Goal: Ask a question

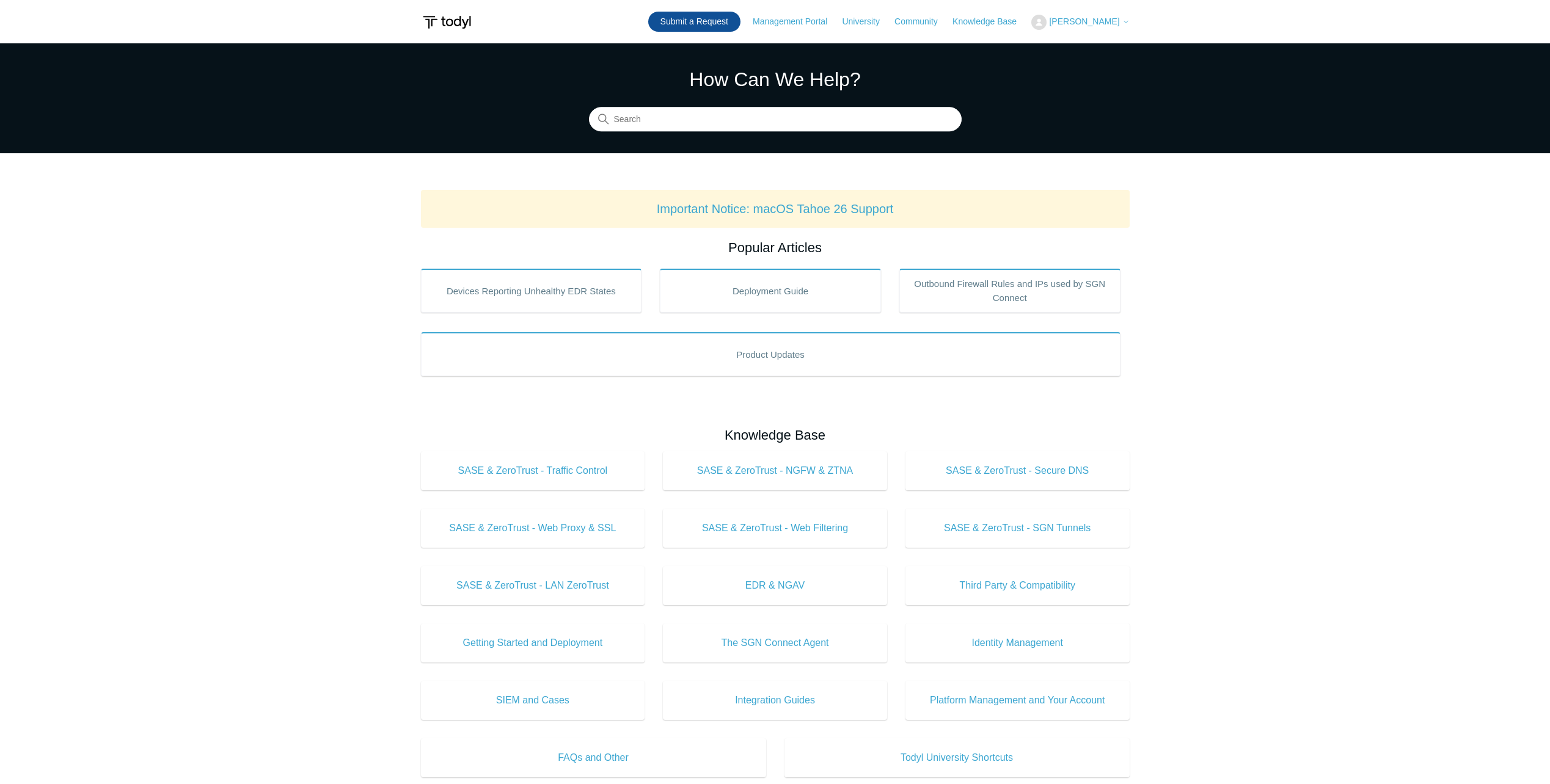
click at [704, 26] on link "Submit a Request" at bounding box center [694, 21] width 93 height 20
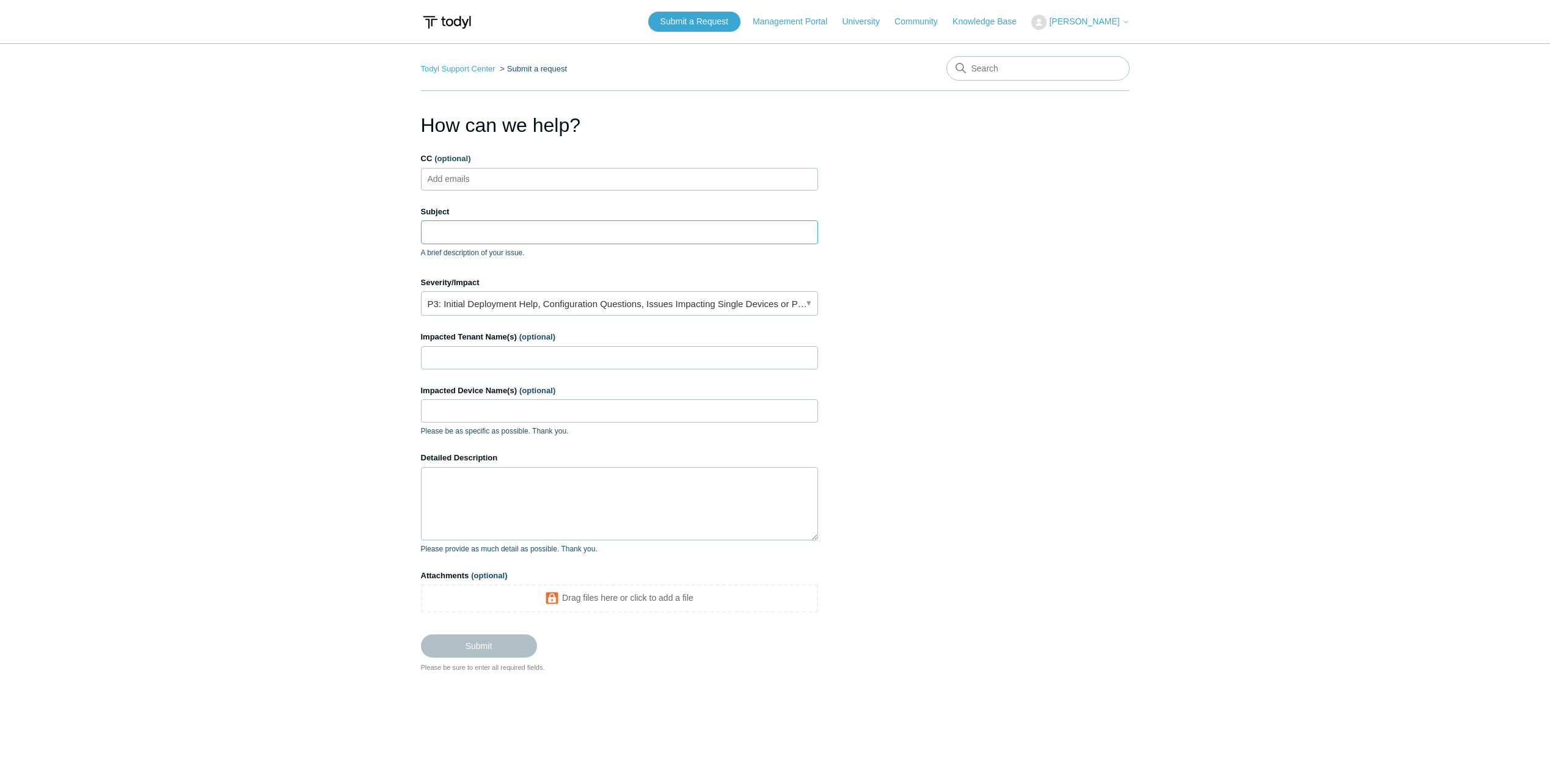
click at [458, 236] on input "Subject" at bounding box center [619, 232] width 397 height 23
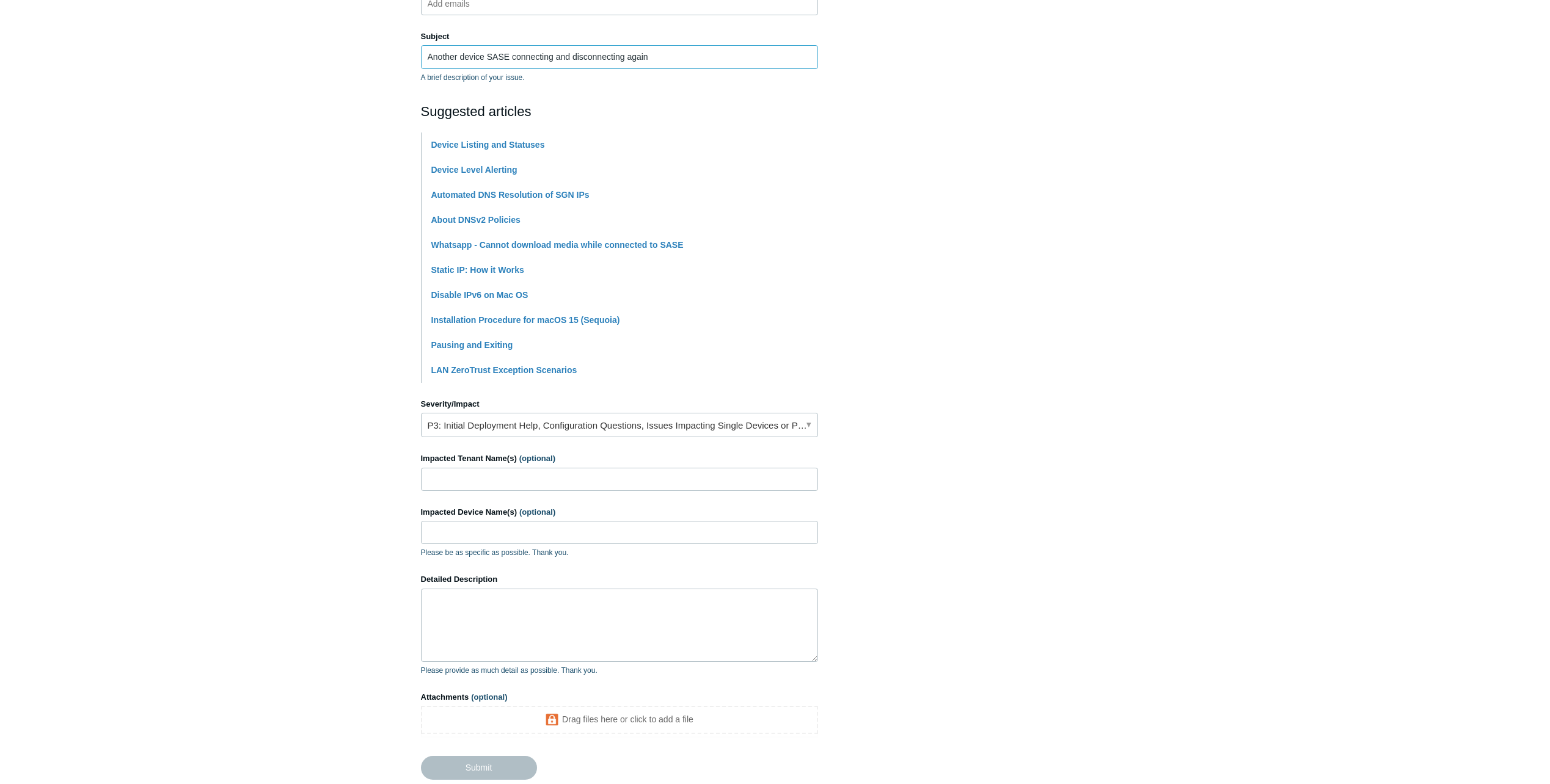
scroll to position [183, 0]
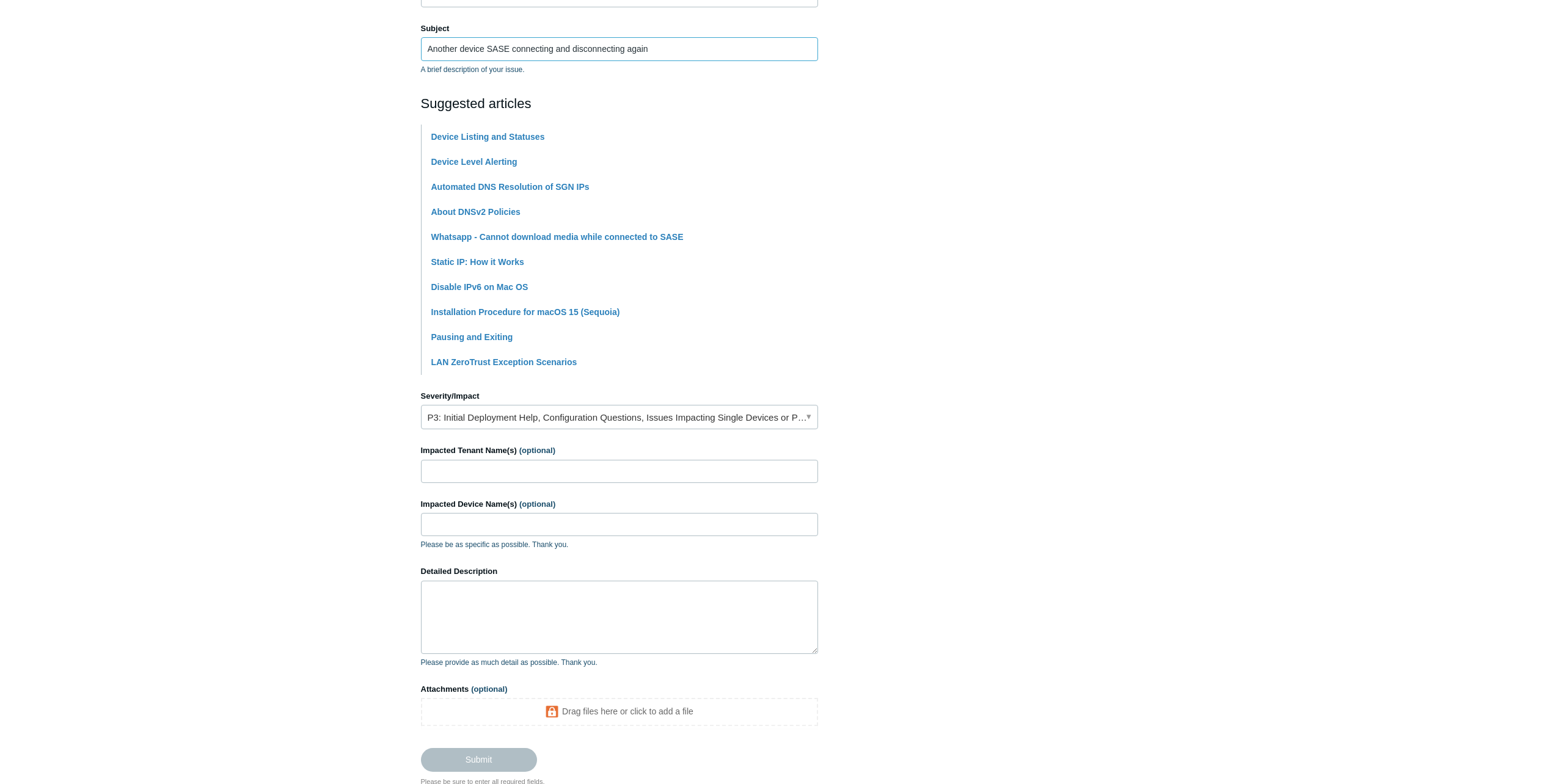
type input "Another device SASE connecting and disconnecting again"
click at [504, 415] on link "P3: Initial Deployment Help, Configuration Questions, Issues Impacting Single D…" at bounding box center [619, 417] width 397 height 25
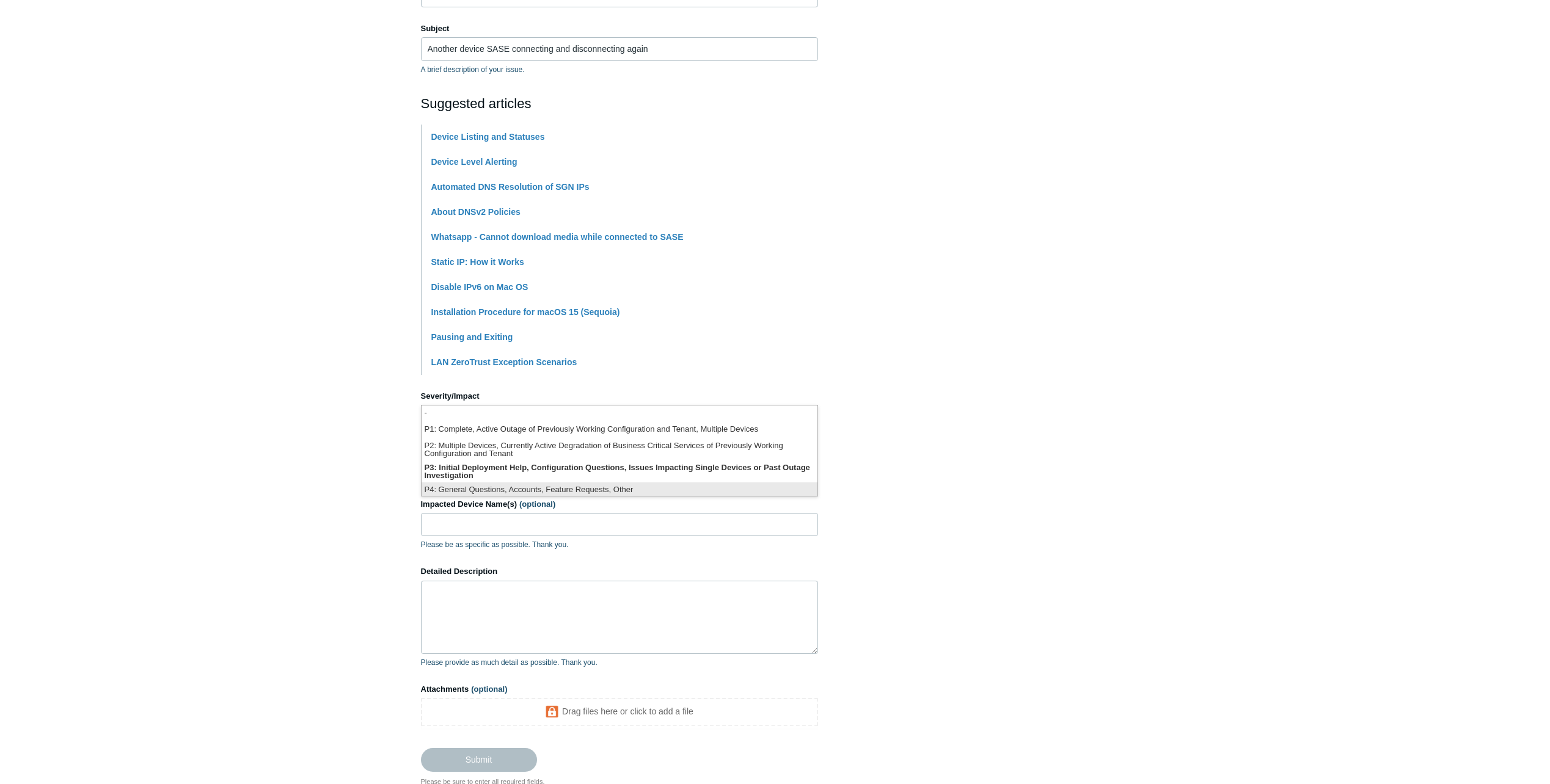
scroll to position [3, 0]
click at [496, 422] on li "P1: Complete, Active Outage of Previously Working Configuration and Tenant, Mul…" at bounding box center [619, 427] width 396 height 17
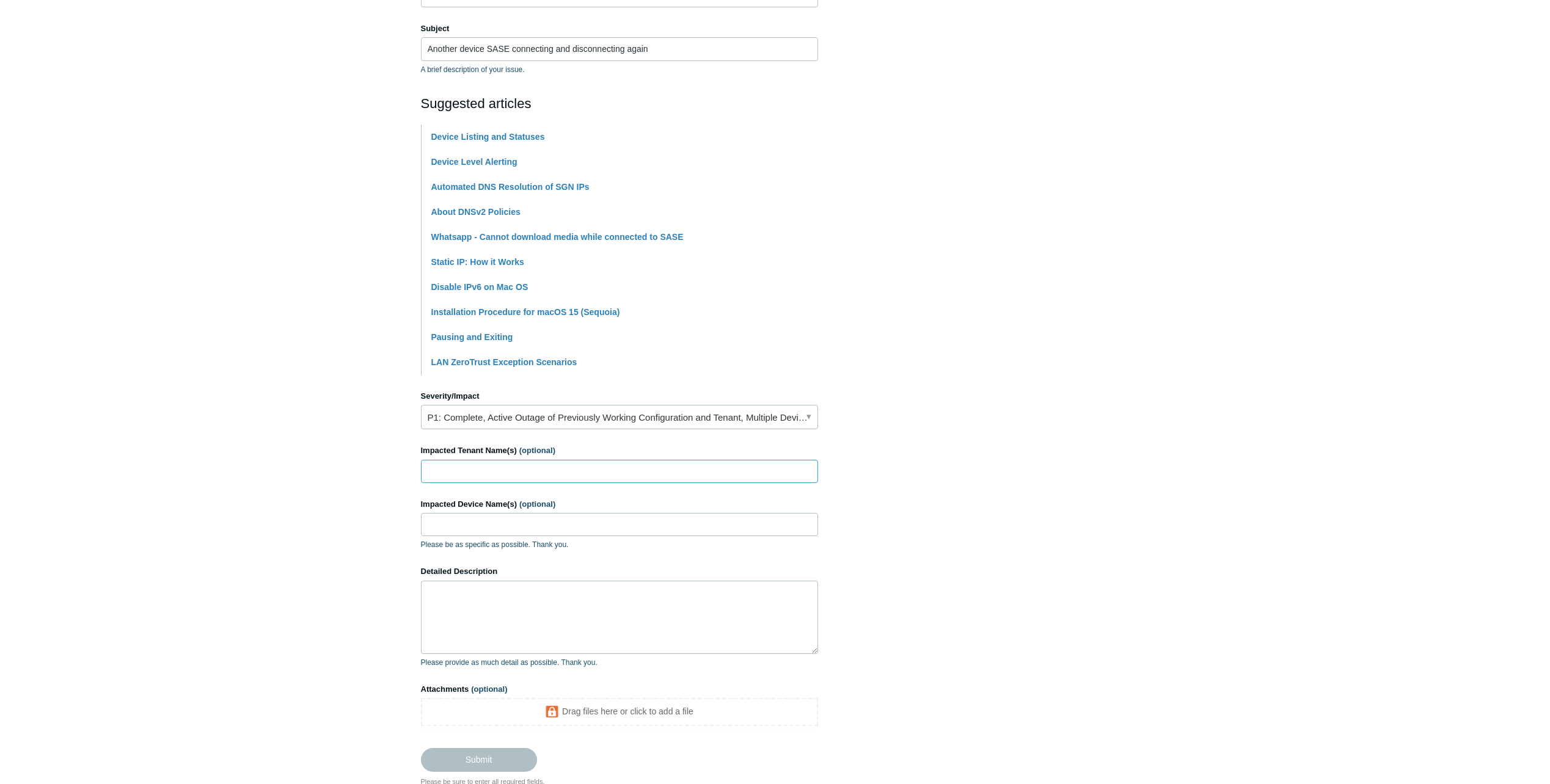
click at [480, 475] on input "Impacted Tenant Name(s) (optional)" at bounding box center [619, 471] width 397 height 23
type input "I"
type input "ILN"
